Goal: Task Accomplishment & Management: Use online tool/utility

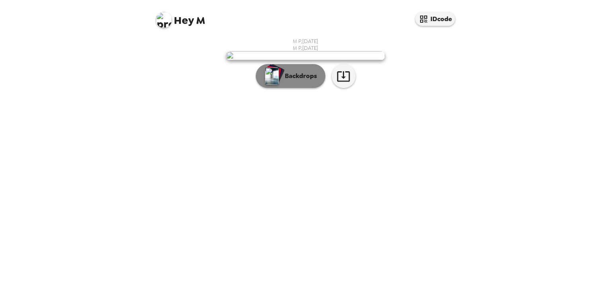
click at [275, 85] on img "button" at bounding box center [272, 76] width 14 height 18
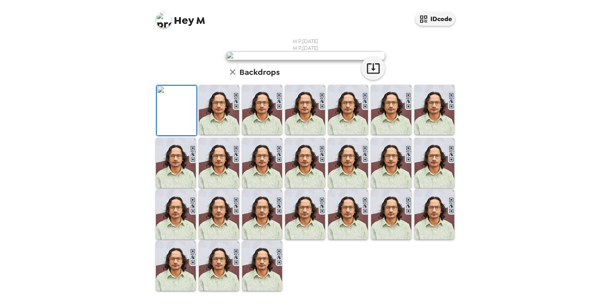
scroll to position [153, 0]
click at [226, 135] on img at bounding box center [219, 110] width 40 height 50
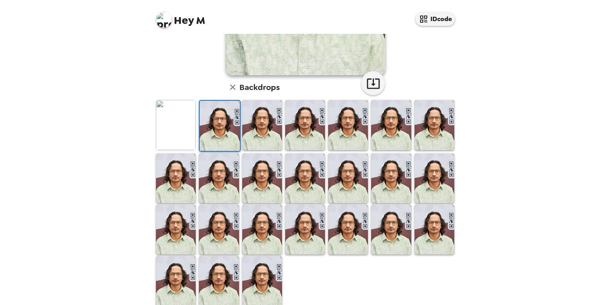
scroll to position [185, 0]
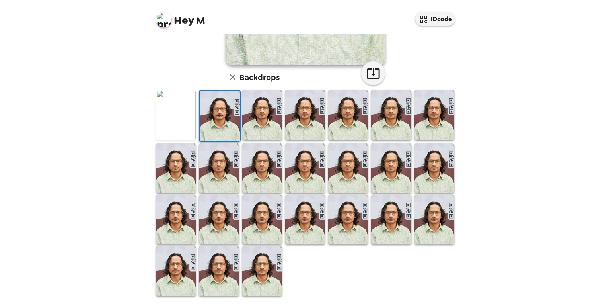
click at [244, 260] on img at bounding box center [262, 271] width 40 height 50
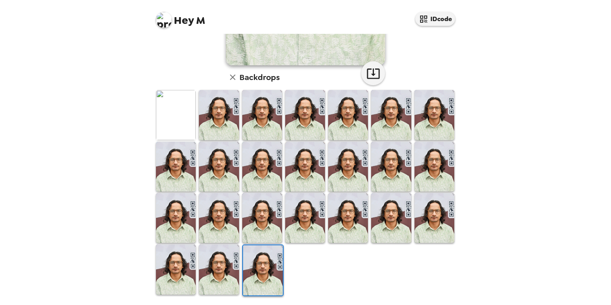
click at [161, 104] on img at bounding box center [176, 115] width 40 height 50
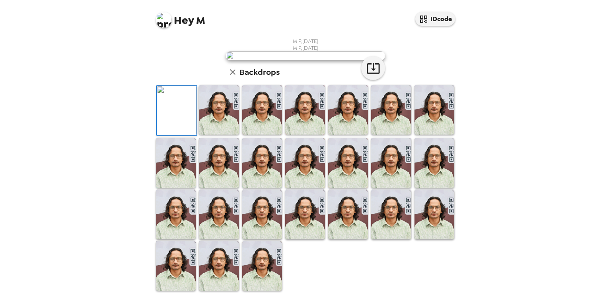
scroll to position [147, 0]
click at [331, 135] on img at bounding box center [348, 110] width 40 height 50
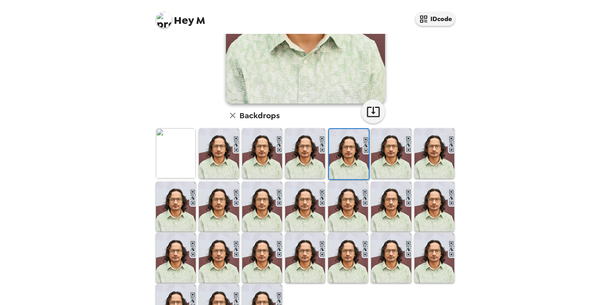
click at [303, 162] on img at bounding box center [305, 153] width 40 height 50
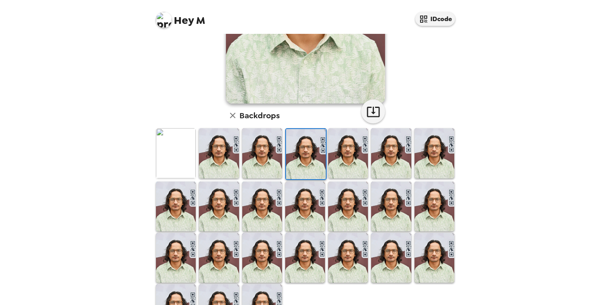
click at [257, 168] on img at bounding box center [262, 153] width 40 height 50
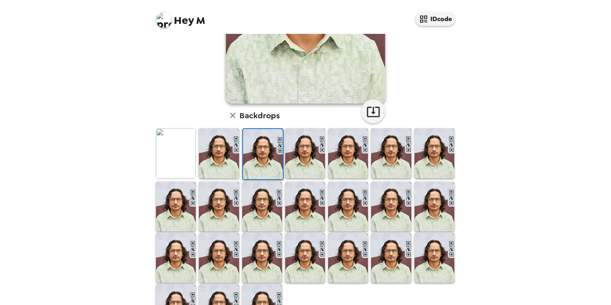
click at [217, 165] on img at bounding box center [219, 153] width 40 height 50
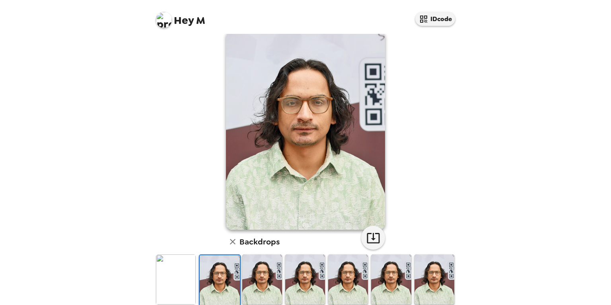
scroll to position [38, 0]
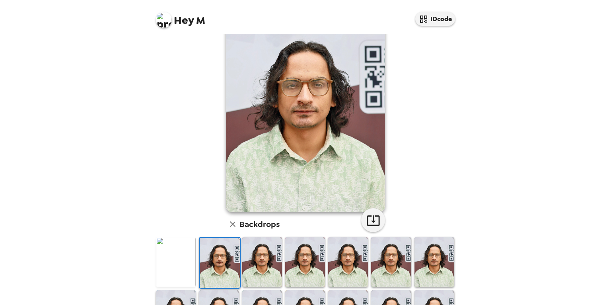
drag, startPoint x: 310, startPoint y: 266, endPoint x: 355, endPoint y: 262, distance: 44.7
click at [311, 266] on img at bounding box center [305, 262] width 40 height 50
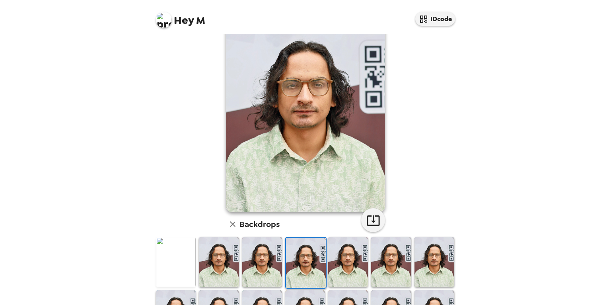
click at [365, 262] on img at bounding box center [348, 262] width 40 height 50
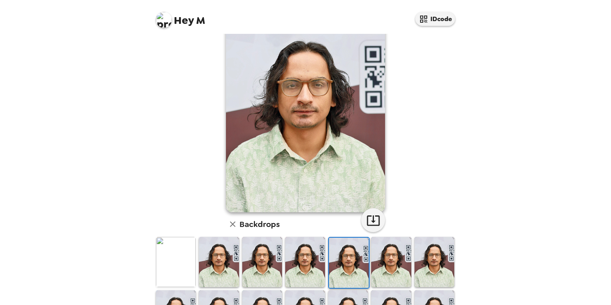
click at [320, 264] on img at bounding box center [305, 262] width 40 height 50
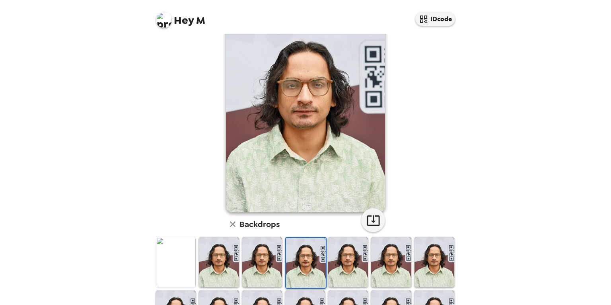
click at [365, 262] on img at bounding box center [348, 262] width 40 height 50
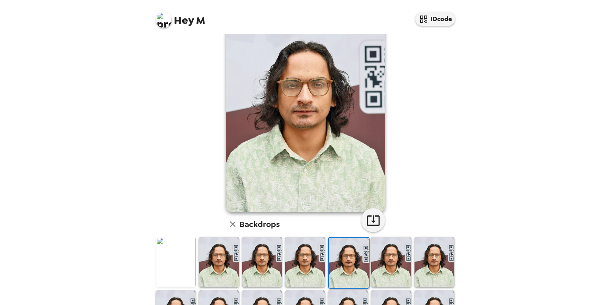
click at [277, 259] on img at bounding box center [262, 262] width 40 height 50
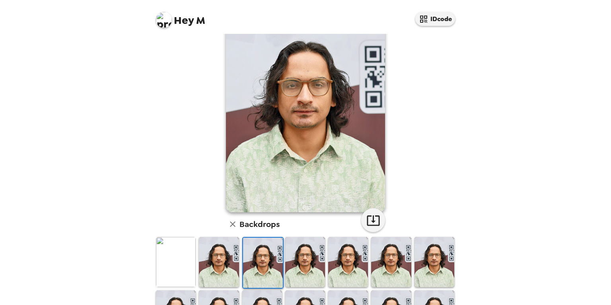
click at [311, 259] on img at bounding box center [305, 262] width 40 height 50
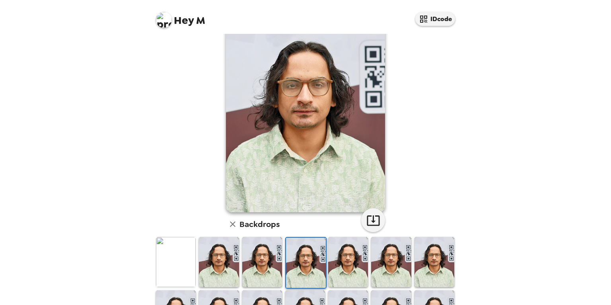
click at [357, 262] on img at bounding box center [348, 262] width 40 height 50
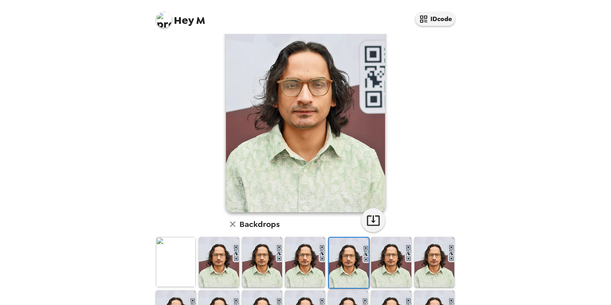
click at [396, 267] on img at bounding box center [391, 262] width 40 height 50
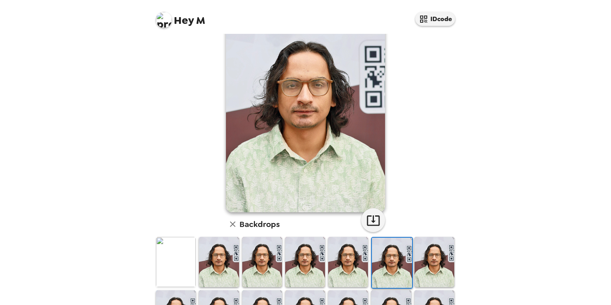
click at [336, 261] on img at bounding box center [348, 262] width 40 height 50
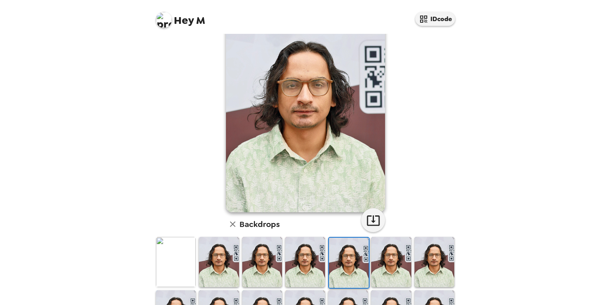
click at [387, 258] on img at bounding box center [391, 262] width 40 height 50
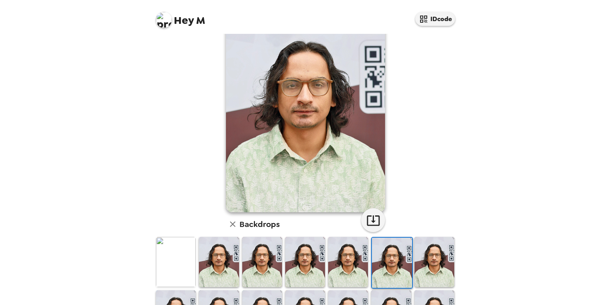
click at [357, 258] on img at bounding box center [348, 262] width 40 height 50
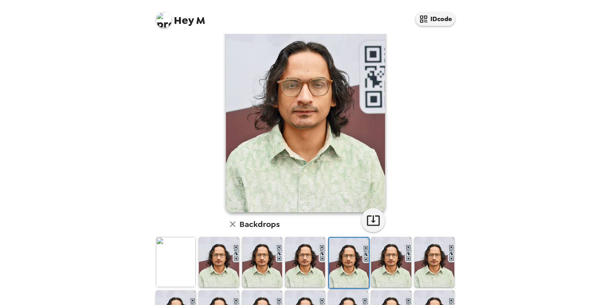
click at [381, 262] on img at bounding box center [391, 262] width 40 height 50
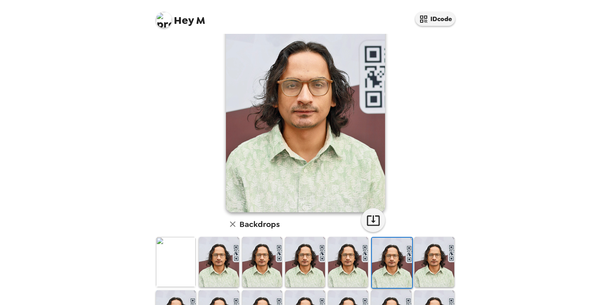
click at [327, 267] on div at bounding box center [348, 262] width 43 height 53
click at [370, 262] on div at bounding box center [391, 262] width 43 height 53
click at [172, 252] on img at bounding box center [176, 262] width 40 height 50
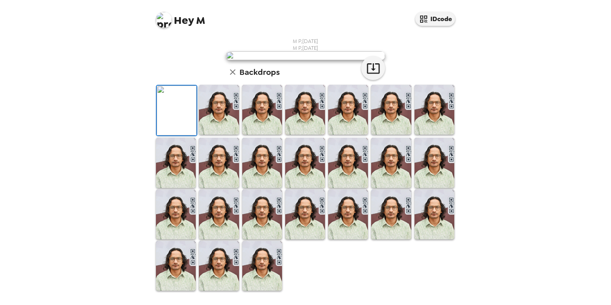
click at [211, 135] on img at bounding box center [219, 110] width 40 height 50
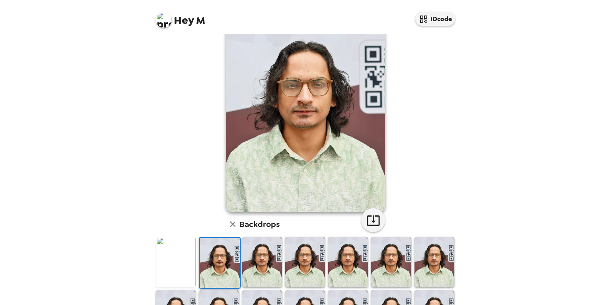
click at [180, 266] on img at bounding box center [176, 262] width 40 height 50
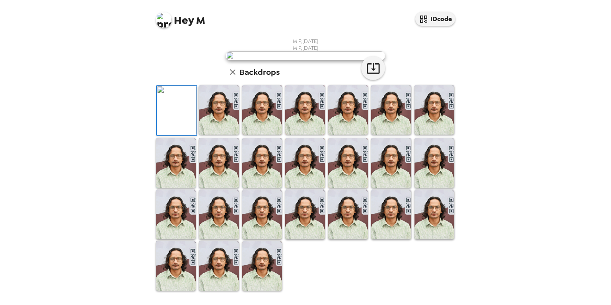
click at [211, 135] on img at bounding box center [219, 110] width 40 height 50
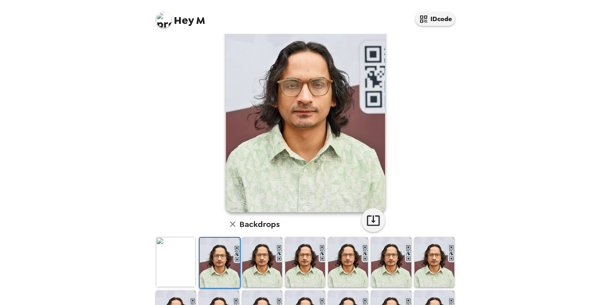
click at [154, 261] on div "M P , 09-16-2025 M P , 09-16-2025 Backdrops" at bounding box center [305, 222] width 310 height 444
click at [182, 263] on img at bounding box center [176, 262] width 40 height 50
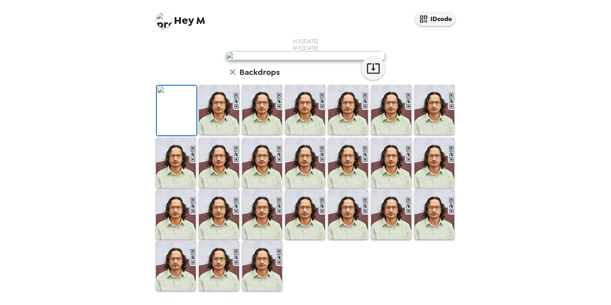
click at [223, 135] on img at bounding box center [219, 110] width 40 height 50
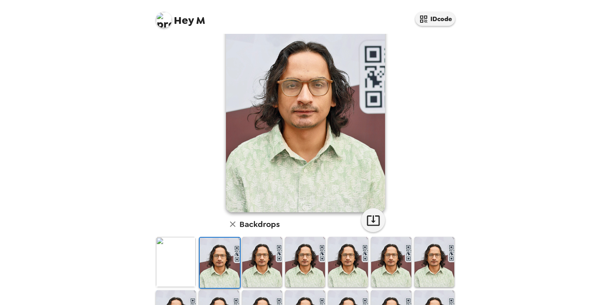
click at [303, 151] on img at bounding box center [305, 112] width 159 height 199
click at [375, 219] on icon "button" at bounding box center [374, 220] width 14 height 14
click at [169, 269] on img at bounding box center [176, 262] width 40 height 50
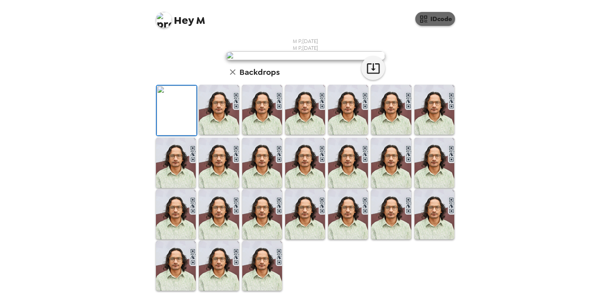
click at [438, 22] on button "IDcode" at bounding box center [436, 19] width 40 height 14
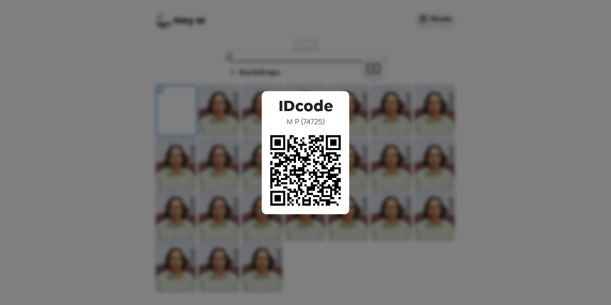
click at [303, 155] on img at bounding box center [306, 171] width 88 height 88
click at [414, 132] on div "IDcode M P ( 74725 )" at bounding box center [305, 152] width 611 height 305
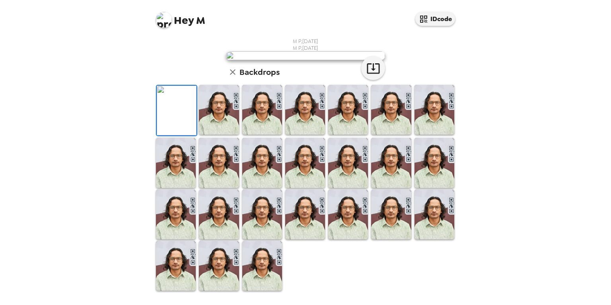
click at [137, 151] on div "Hey M IDcode M P , 09-16-2025 M P , 09-16-2025 Backdrops" at bounding box center [305, 152] width 611 height 305
click at [231, 77] on icon "button" at bounding box center [233, 72] width 10 height 10
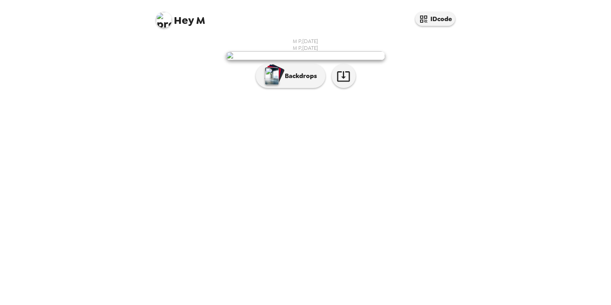
scroll to position [0, 0]
click at [167, 22] on img at bounding box center [164, 20] width 16 height 16
click at [134, 140] on div at bounding box center [305, 152] width 611 height 305
click at [186, 92] on div "M P , 09-16-2025 M P , 09-16-2025 Backdrops" at bounding box center [305, 65] width 303 height 54
click at [180, 23] on span "Hey" at bounding box center [184, 20] width 20 height 14
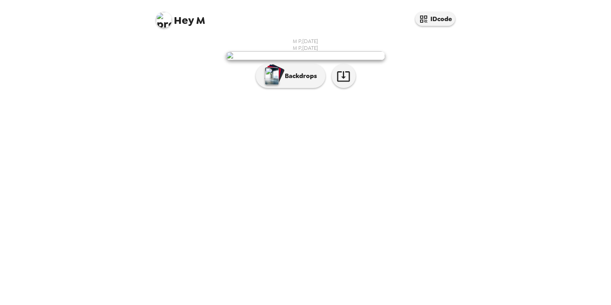
click at [151, 25] on div "Hey M IDcode" at bounding box center [305, 17] width 318 height 34
click at [316, 49] on span "M P , 09-16-2025" at bounding box center [305, 48] width 25 height 7
click at [377, 46] on div "M P , 09-16-2025 M P , 09-16-2025 Backdrops" at bounding box center [305, 65] width 303 height 54
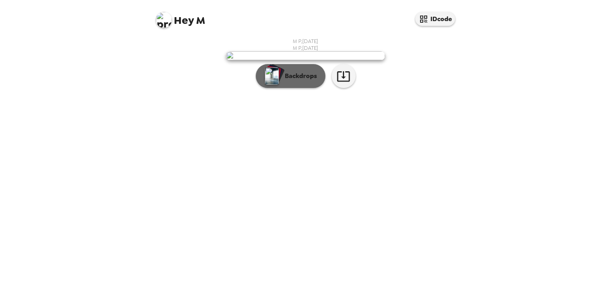
click at [311, 81] on p "Backdrops" at bounding box center [299, 76] width 36 height 10
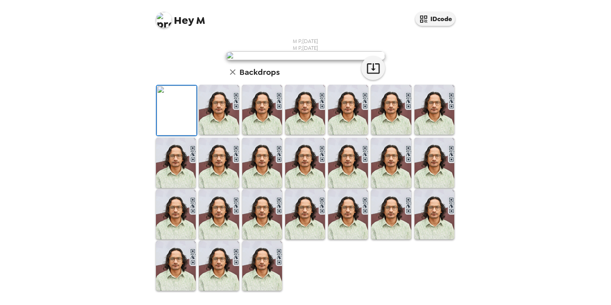
scroll to position [186, 0]
click at [264, 267] on img at bounding box center [262, 266] width 40 height 50
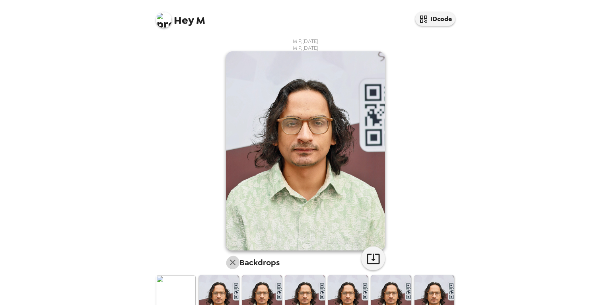
click at [231, 262] on icon "button" at bounding box center [233, 263] width 6 height 6
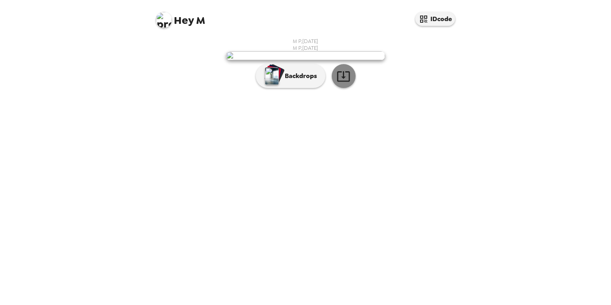
click at [342, 82] on icon "button" at bounding box center [343, 76] width 13 height 10
